Goal: Navigation & Orientation: Understand site structure

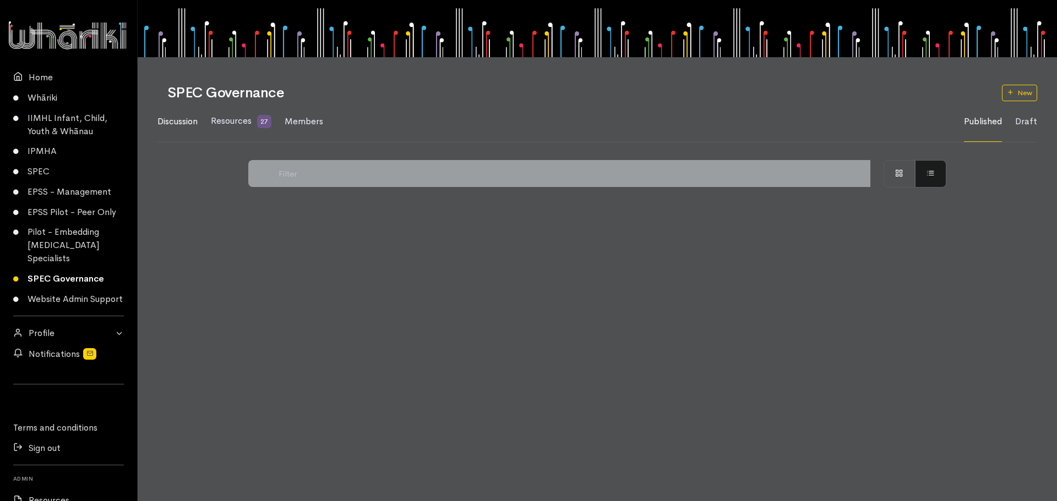
click at [176, 122] on span "Discussion" at bounding box center [177, 122] width 40 height 12
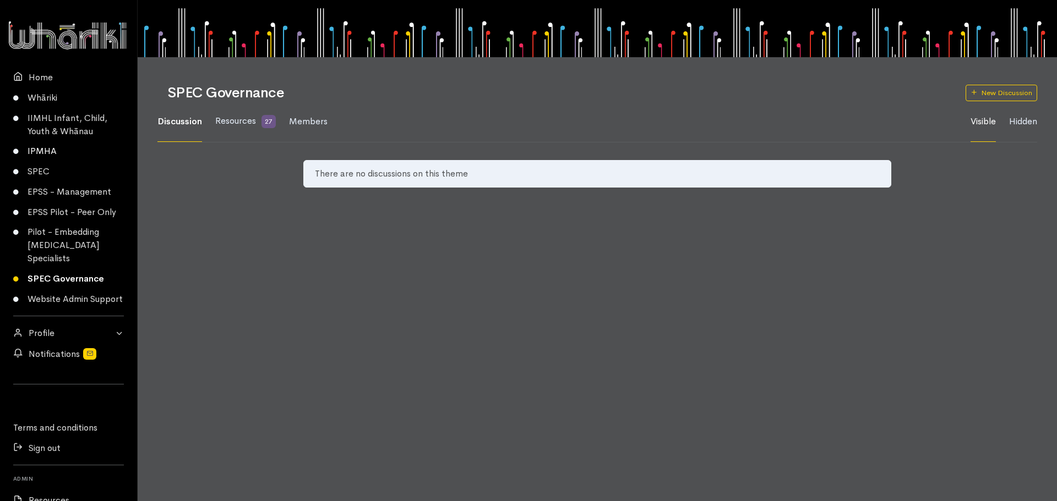
click at [43, 147] on link "IPMHA" at bounding box center [68, 151] width 137 height 20
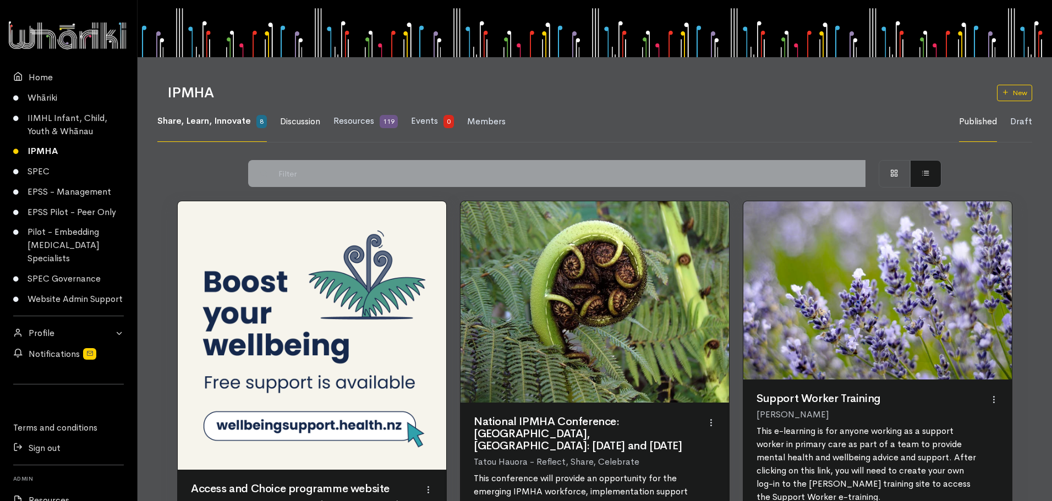
click at [315, 122] on span "Discussion" at bounding box center [300, 122] width 40 height 12
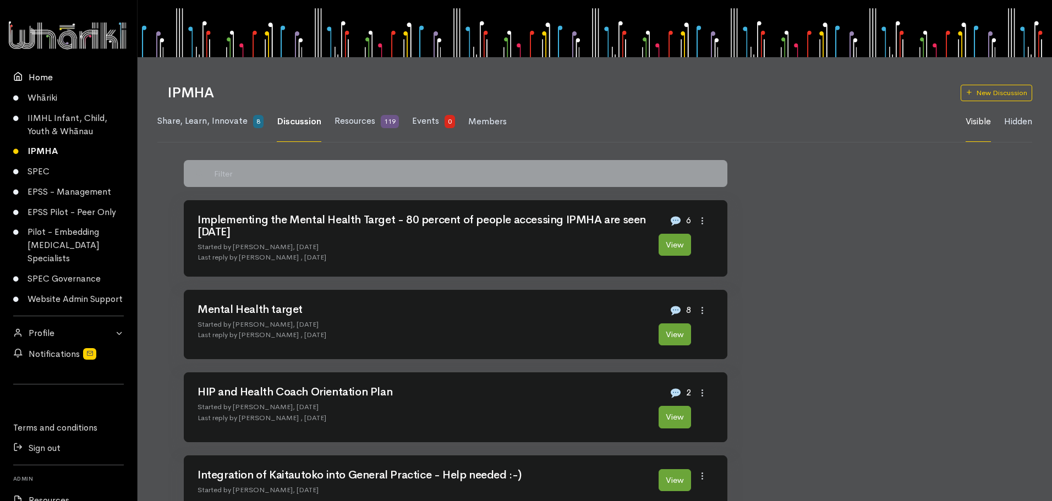
click at [49, 76] on link "Home" at bounding box center [68, 77] width 137 height 20
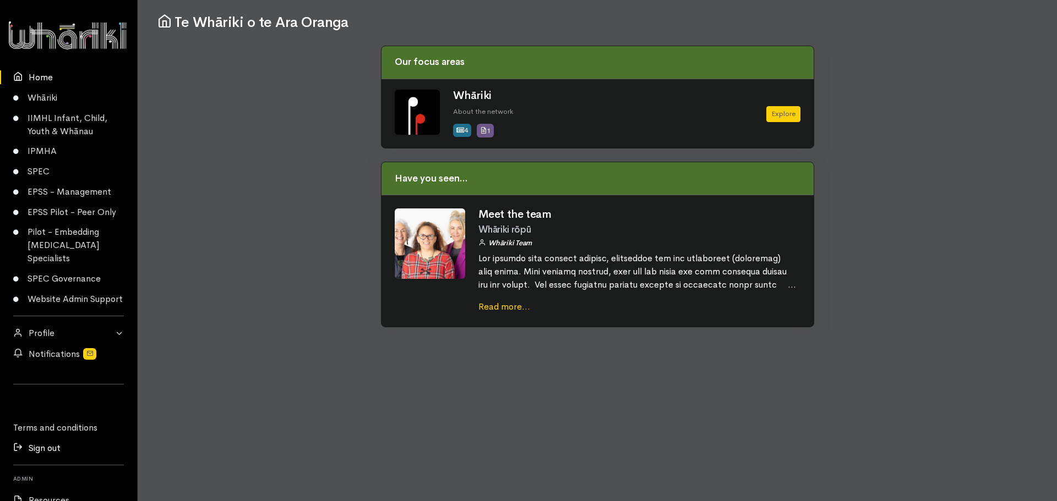
click at [50, 459] on link "Sign out" at bounding box center [68, 448] width 137 height 20
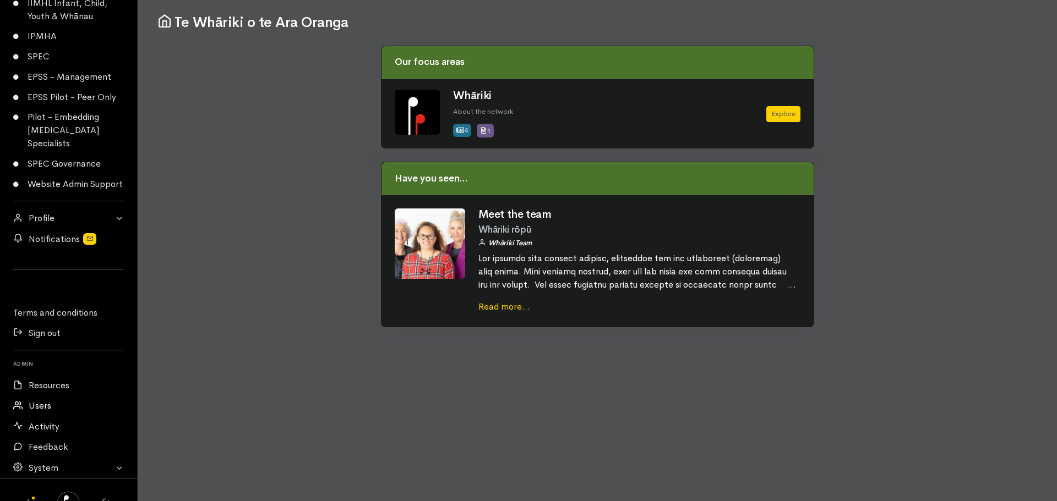
scroll to position [154, 0]
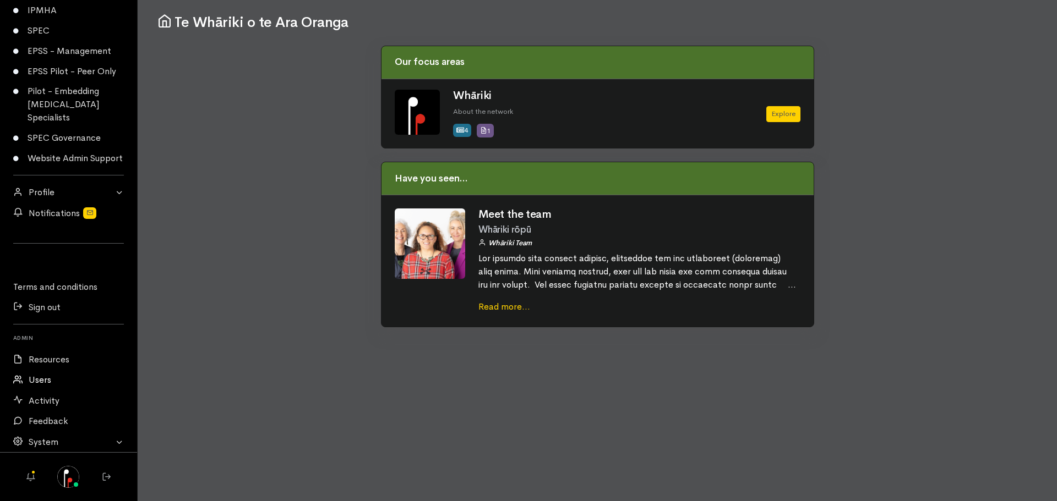
click at [52, 380] on link "Users" at bounding box center [68, 380] width 137 height 20
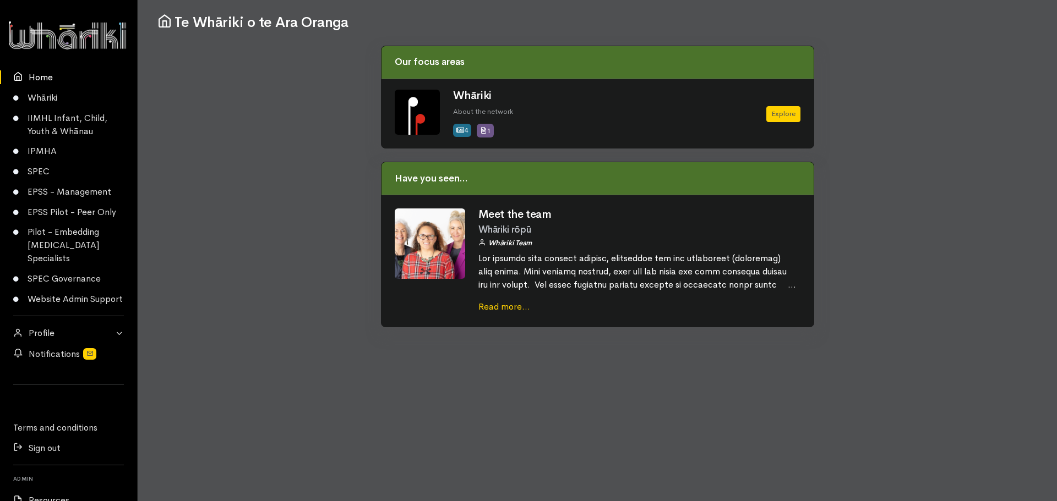
click at [30, 76] on link "Home" at bounding box center [68, 77] width 137 height 20
